Goal: Information Seeking & Learning: Learn about a topic

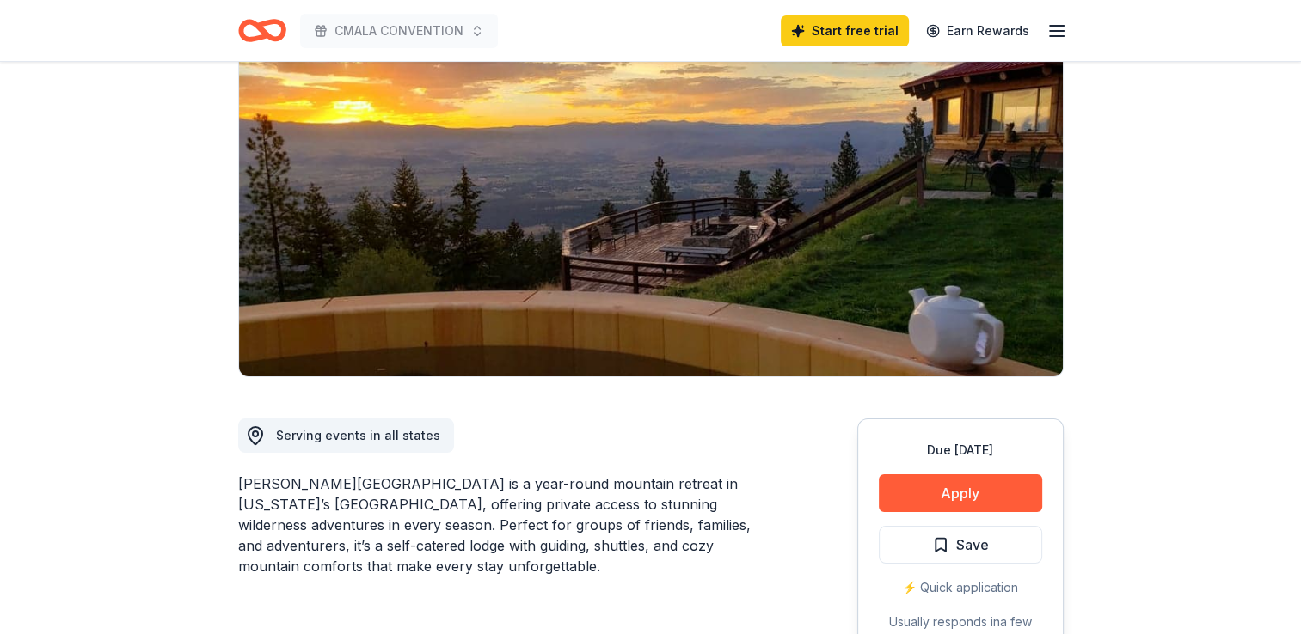
scroll to position [194, 0]
click at [684, 473] on div "[PERSON_NAME][GEOGRAPHIC_DATA] is a year-round mountain retreat in [US_STATE]’s…" at bounding box center [506, 524] width 536 height 103
click at [685, 411] on div "Serving events in all states [PERSON_NAME][GEOGRAPHIC_DATA] is a year-round mou…" at bounding box center [506, 564] width 536 height 375
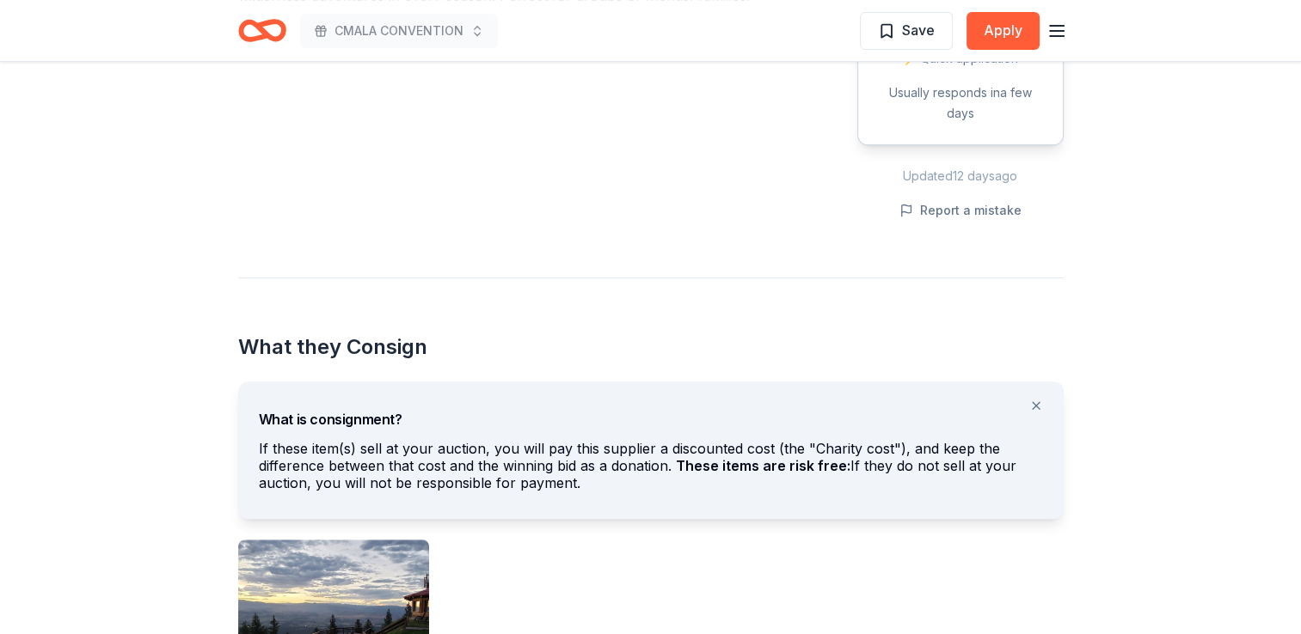
click at [647, 440] on div "If these item(s) sell at your auction, you will pay this supplier a discounted …" at bounding box center [651, 469] width 784 height 58
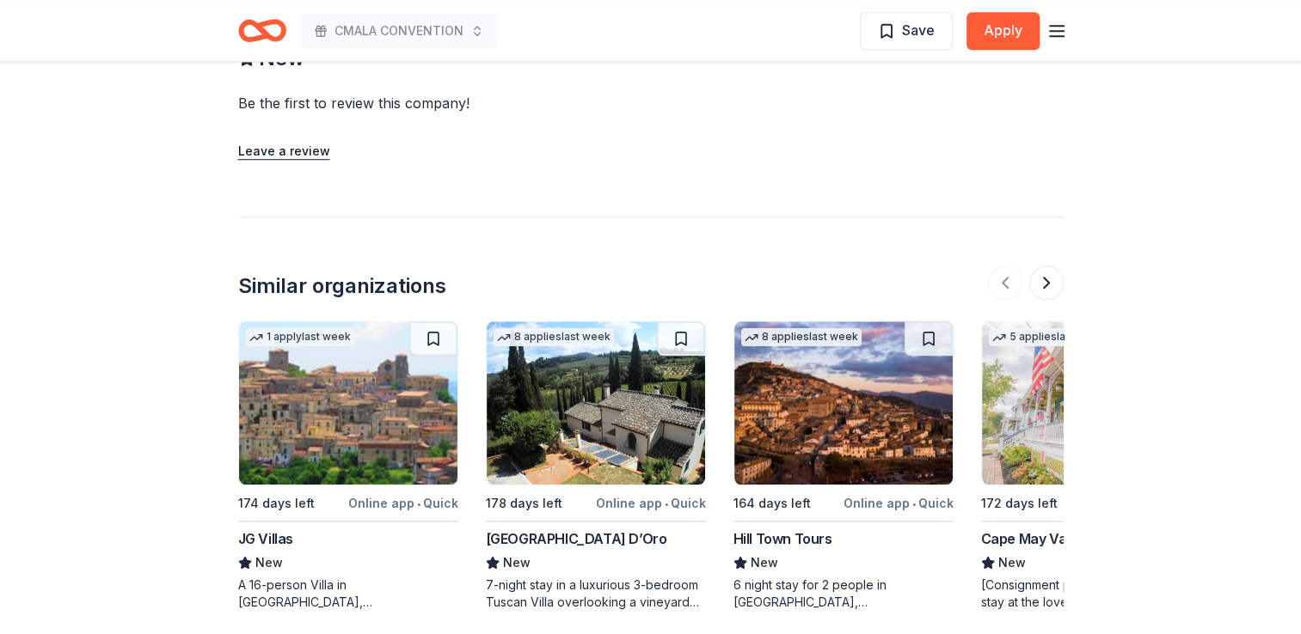
scroll to position [1664, 0]
click at [401, 577] on div "A 16-person Villa in [GEOGRAPHIC_DATA], [GEOGRAPHIC_DATA], [GEOGRAPHIC_DATA] fo…" at bounding box center [348, 594] width 220 height 34
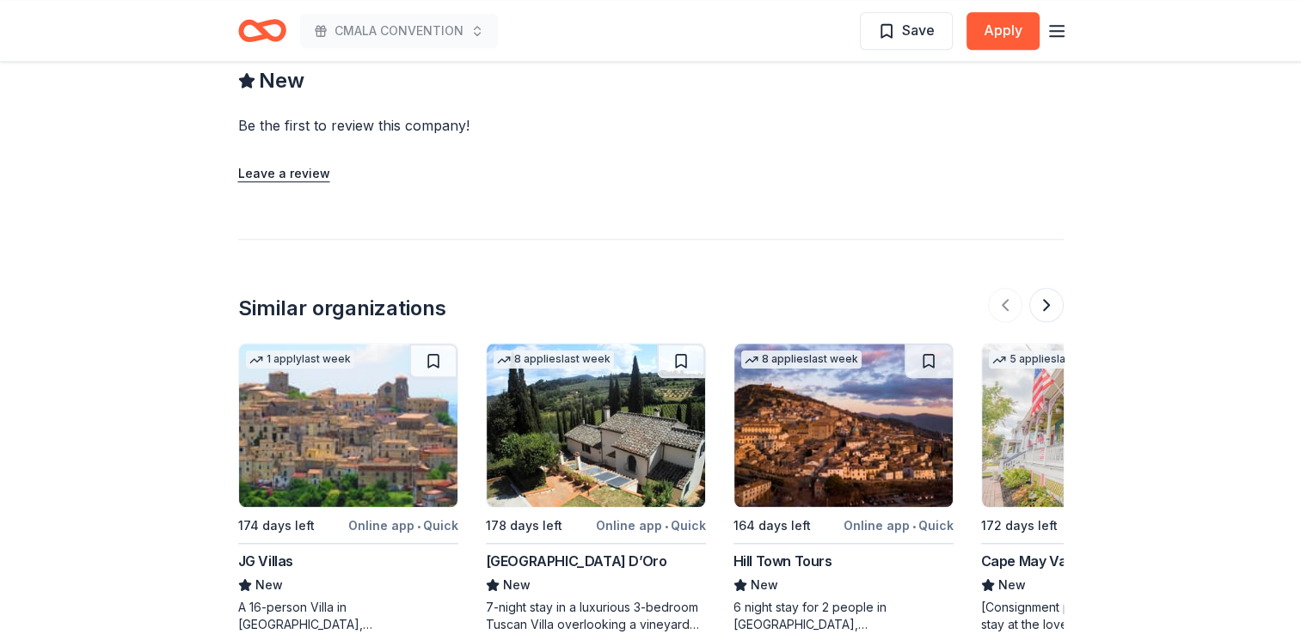
scroll to position [1641, 0]
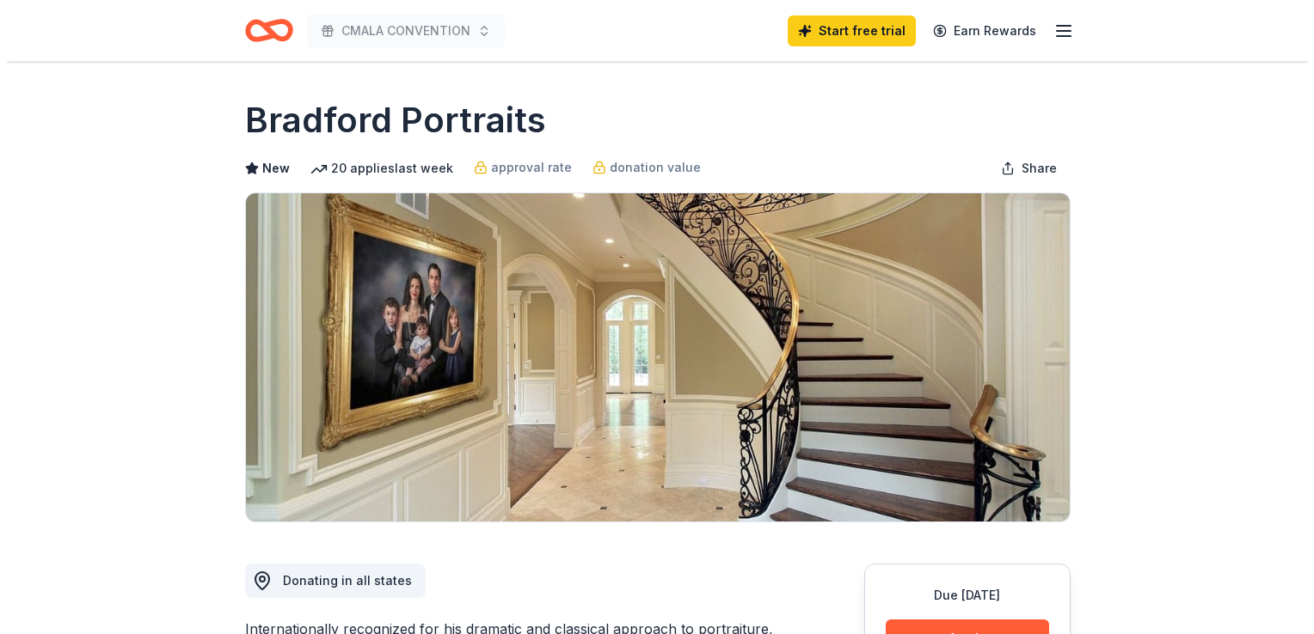
scroll to position [69, 0]
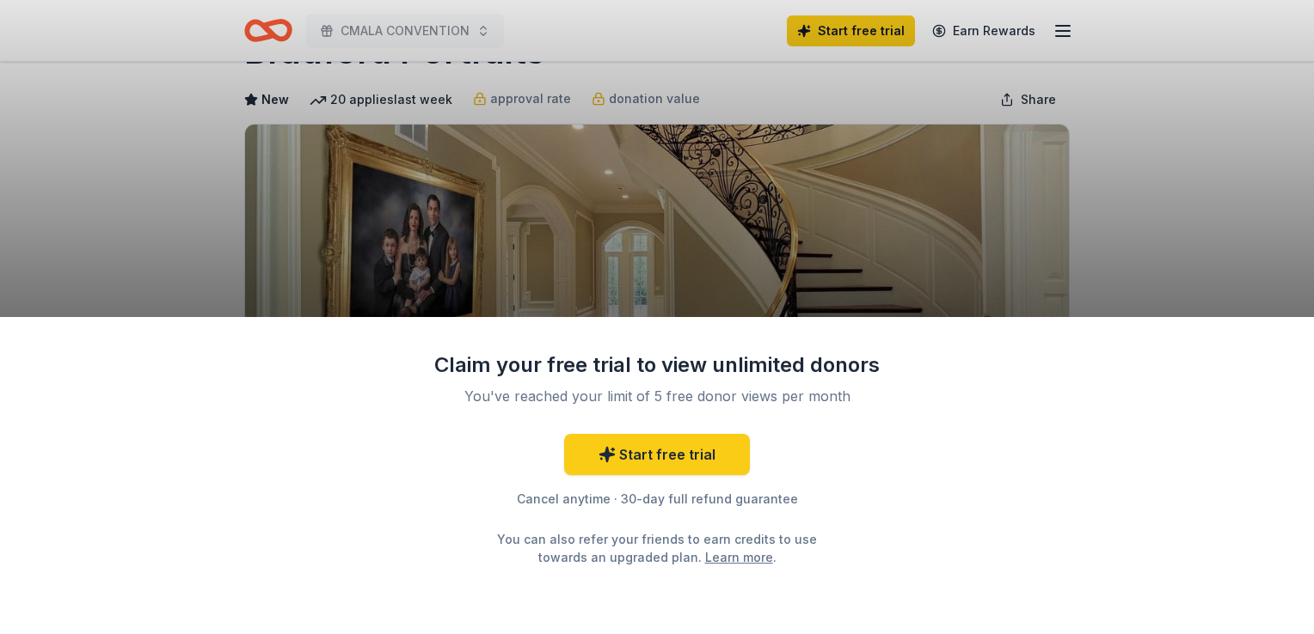
click at [969, 244] on div "Claim your free trial to view unlimited donors You've reached your limit of 5 f…" at bounding box center [657, 317] width 1314 height 634
